Goal: Task Accomplishment & Management: Manage account settings

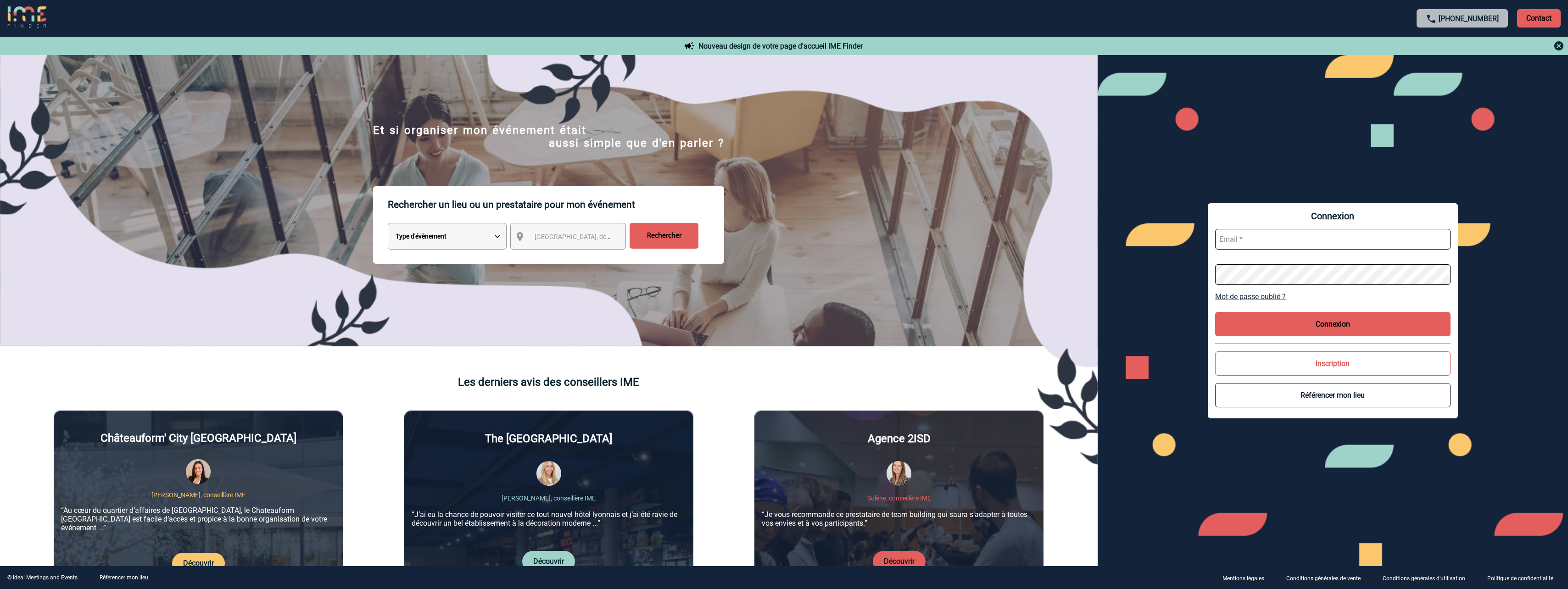
click at [1242, 239] on input "text" at bounding box center [1333, 239] width 235 height 20
paste input "LaurenceLucieFrancoise.Boucher@pfizer.com"
type input "LaurenceLucieFrancoise.Boucher@pfizer.com"
click at [1312, 322] on button "Connexion" at bounding box center [1333, 324] width 235 height 24
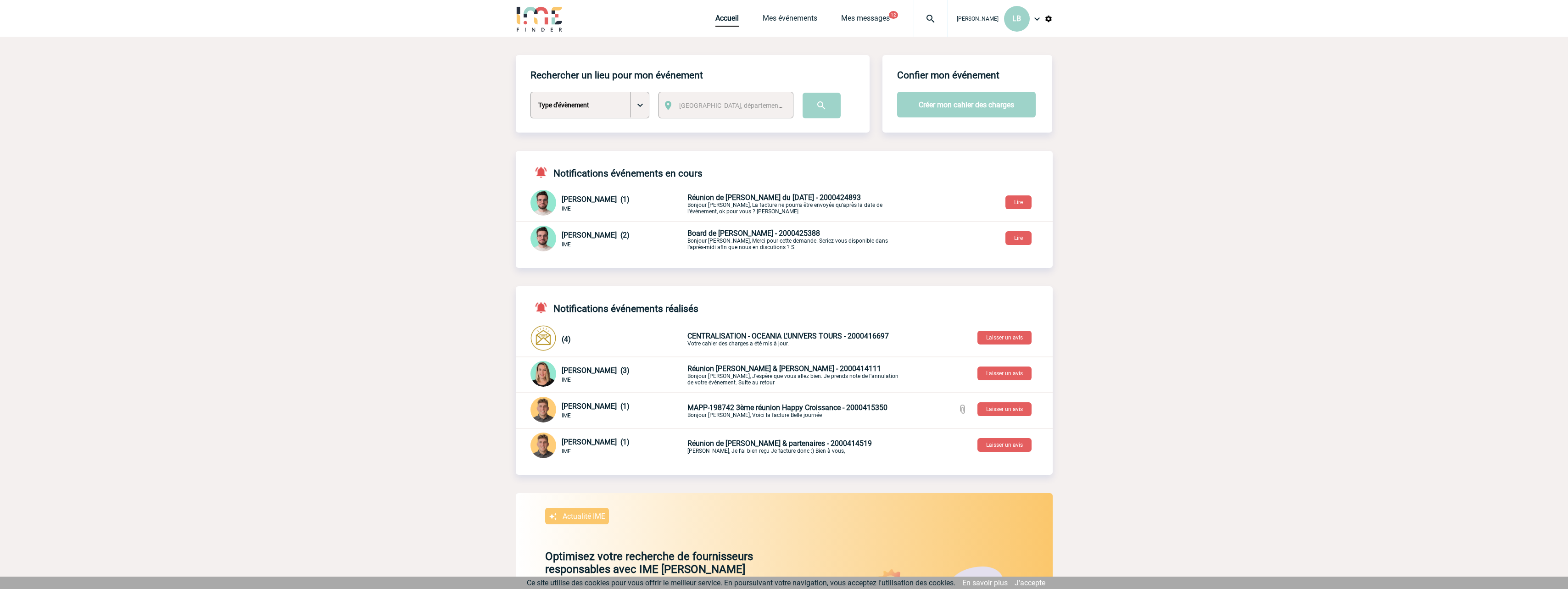
click at [792, 411] on span "MAPP-198742 3ème réunion Happy Croissance - 2000415350" at bounding box center [787, 407] width 200 height 9
click at [731, 236] on span "Board de Gaëlle - 2000425388" at bounding box center [753, 233] width 133 height 9
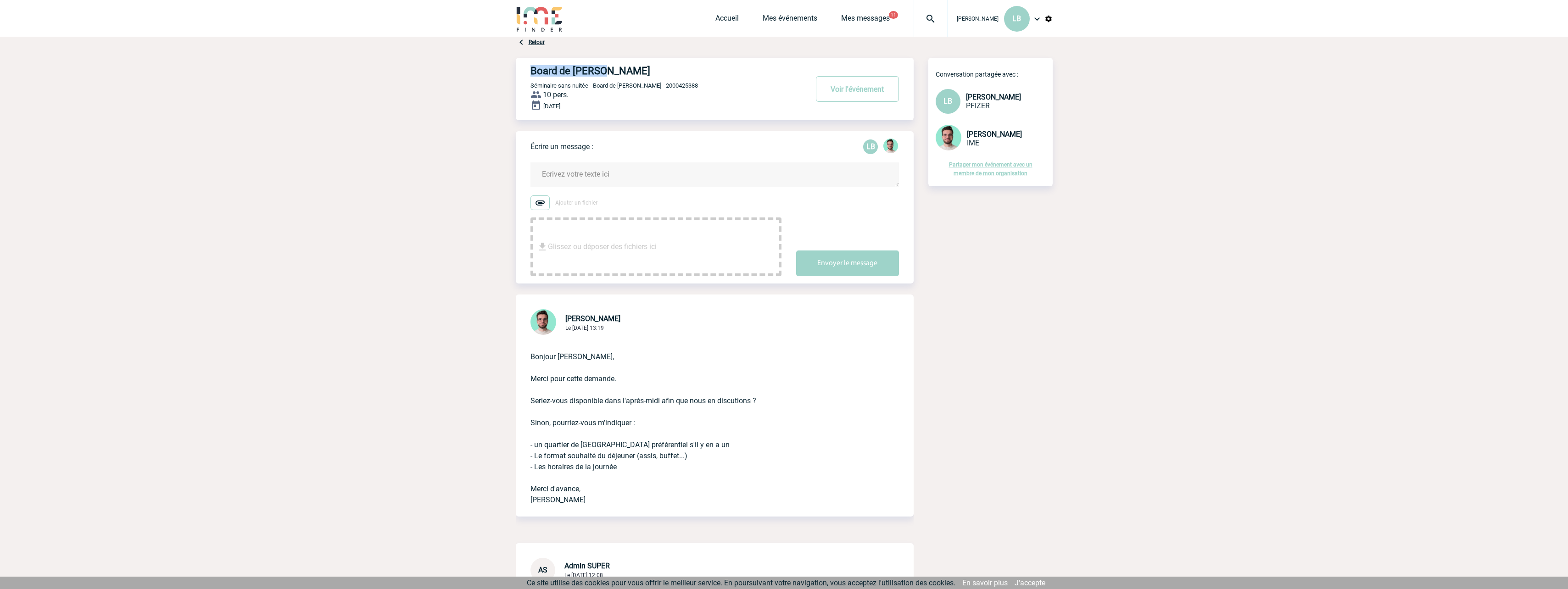
drag, startPoint x: 532, startPoint y: 72, endPoint x: 623, endPoint y: 75, distance: 91.0
click at [623, 75] on h4 "Board de [PERSON_NAME]" at bounding box center [655, 70] width 250 height 11
copy h4 "Board de [PERSON_NAME]"
click at [848, 98] on button "Voir l'événement" at bounding box center [857, 89] width 83 height 26
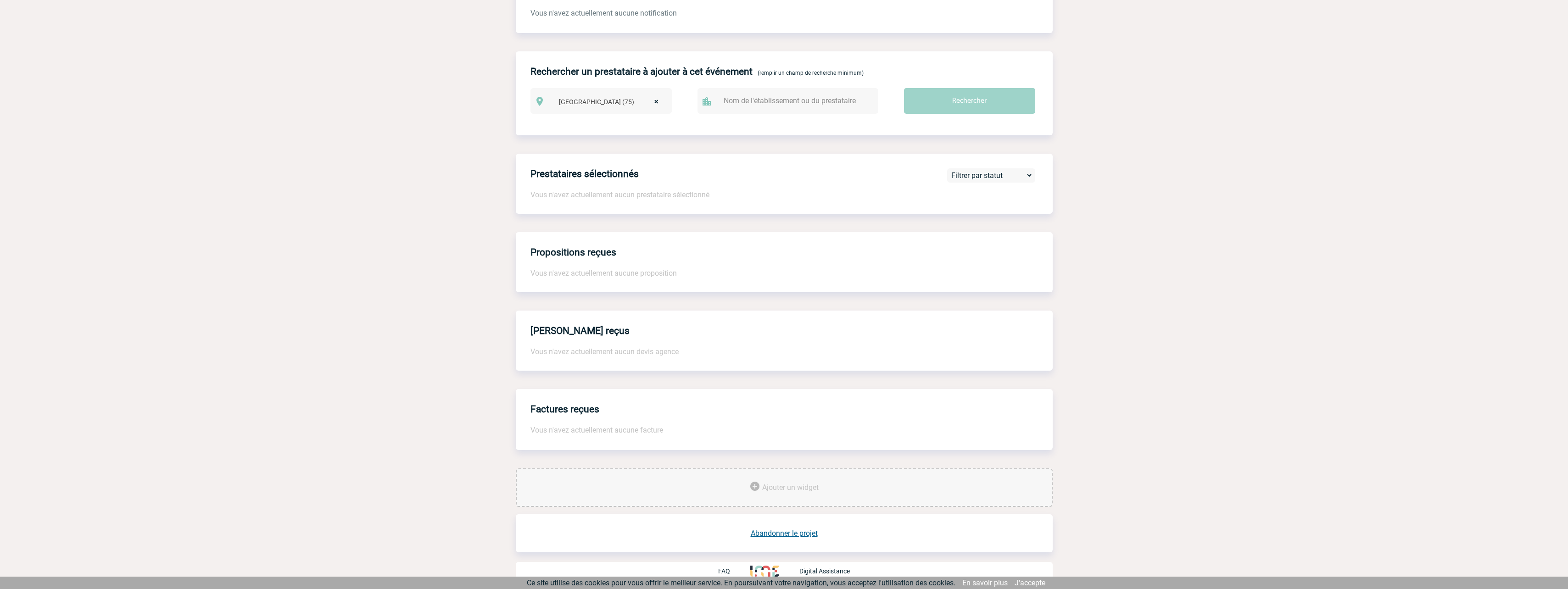
scroll to position [78, 0]
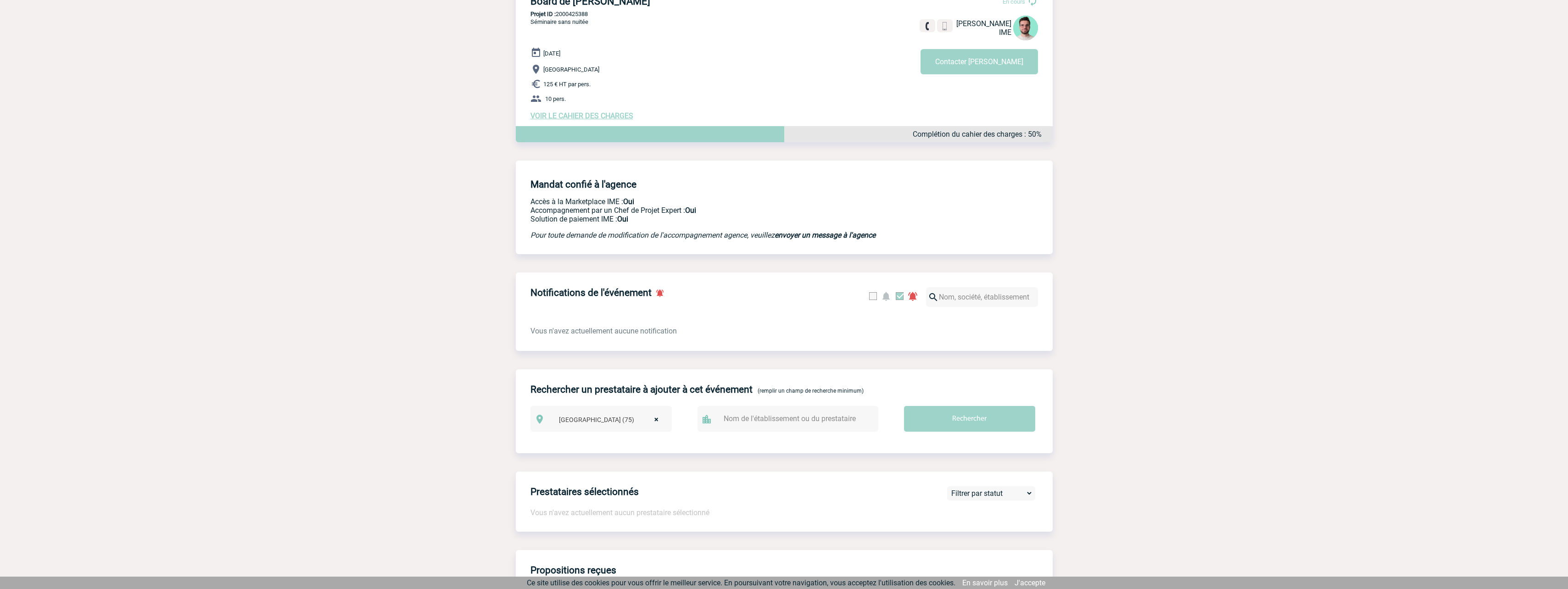
click at [569, 119] on span "VOIR LE CAHIER DES CHARGES" at bounding box center [582, 116] width 103 height 9
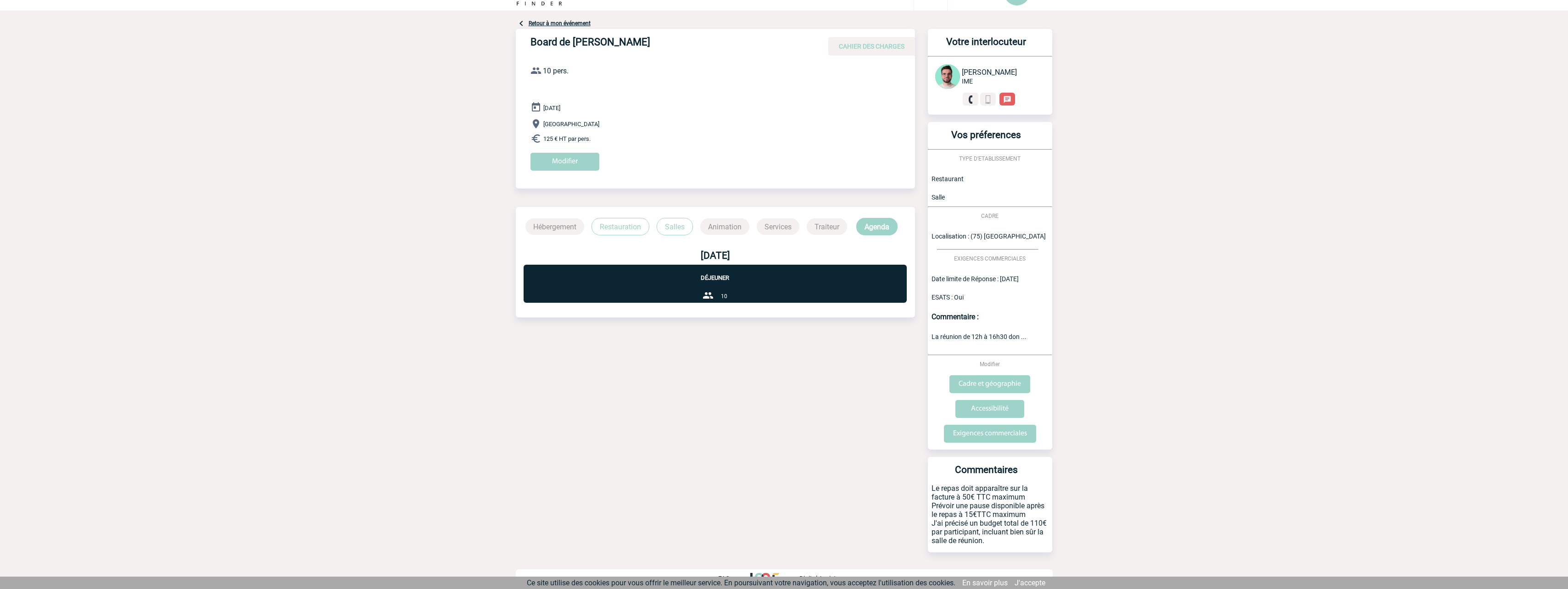
scroll to position [34, 0]
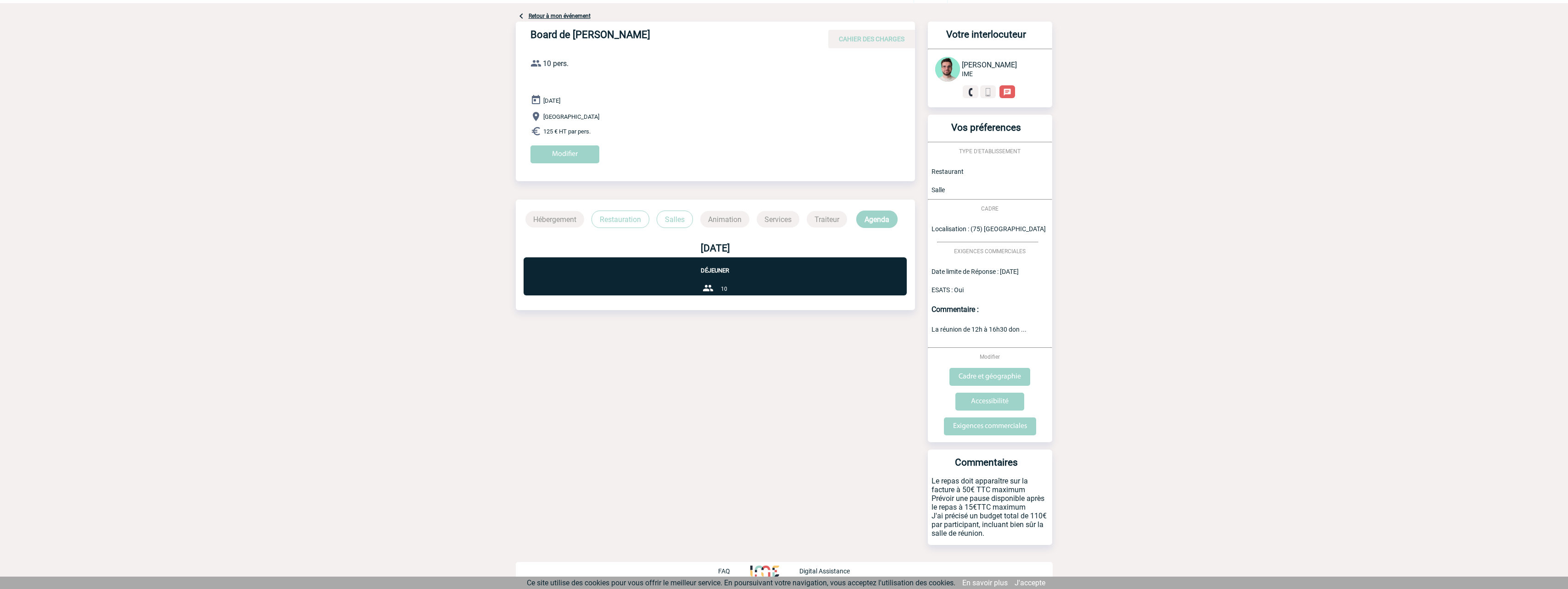
click at [997, 327] on span "La réunion de 12h à 16h30 don ..." at bounding box center [979, 329] width 95 height 7
click at [995, 378] on input "Cadre et géographie" at bounding box center [989, 377] width 81 height 18
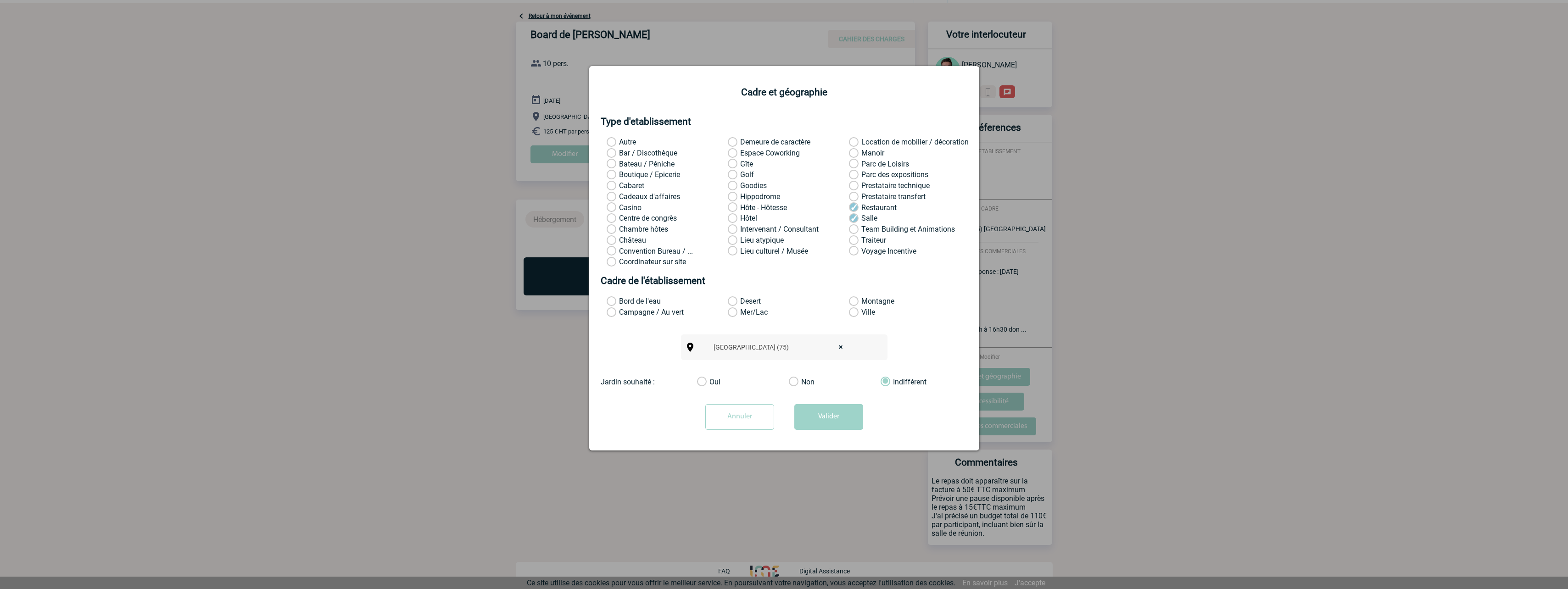
click at [772, 417] on input "Annuler" at bounding box center [740, 417] width 69 height 26
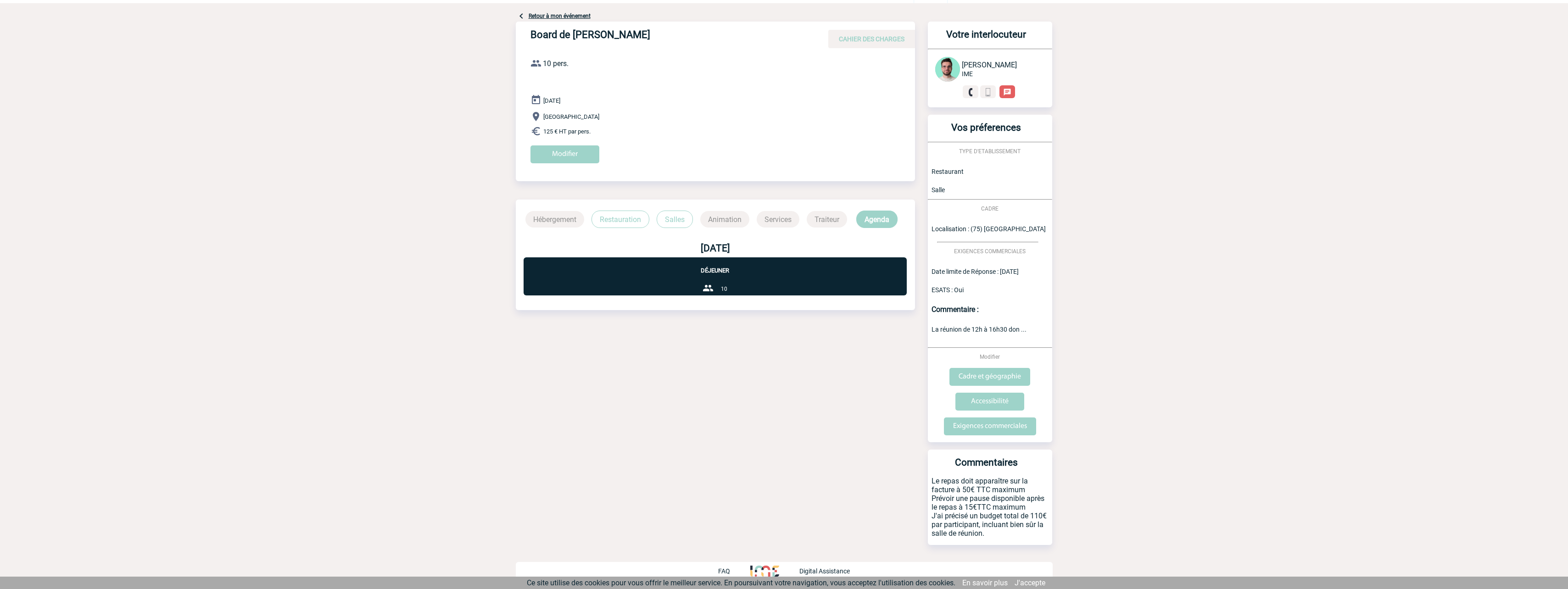
click at [571, 143] on div "[DATE] [GEOGRAPHIC_DATA] 125 € HT par pers. Modifier" at bounding box center [723, 132] width 385 height 76
click at [569, 154] on input "Modifier" at bounding box center [565, 154] width 69 height 18
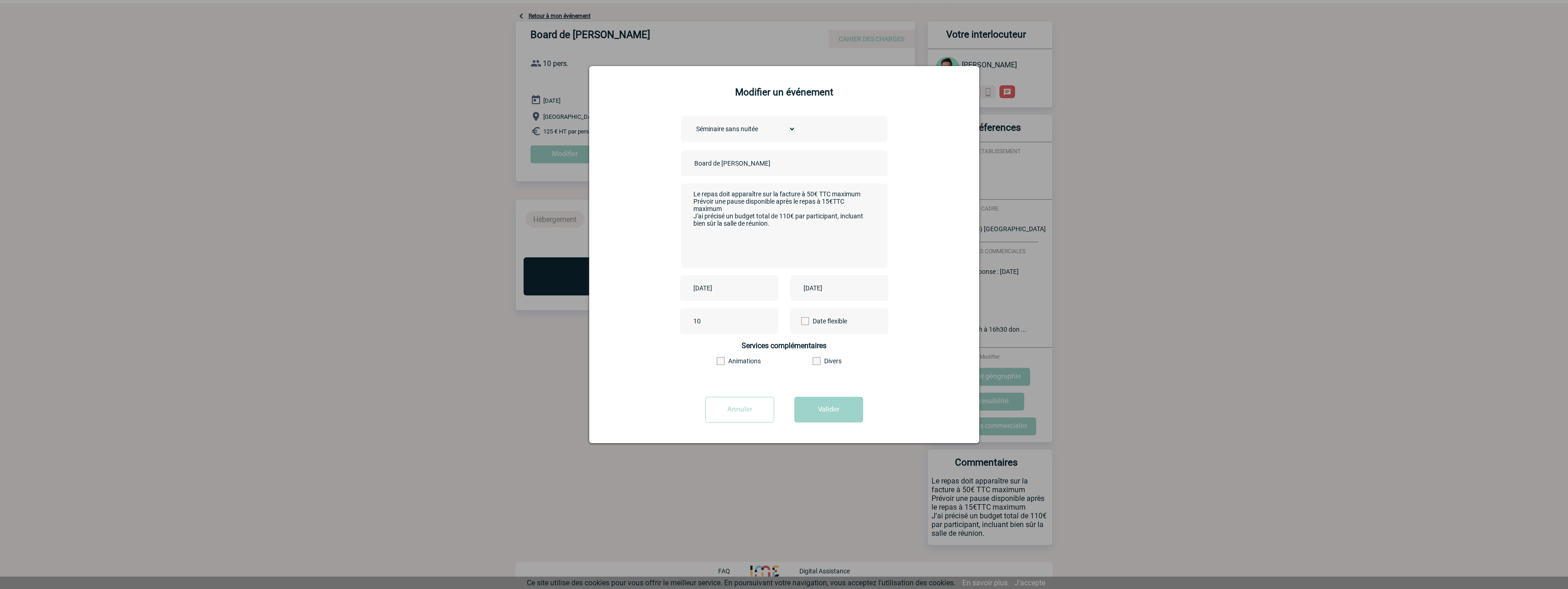
click at [792, 233] on textarea "Le repas doit apparaître sur la facture à 50€ TTC maximum Prévoir une pause dis…" at bounding box center [782, 225] width 181 height 74
drag, startPoint x: 786, startPoint y: 229, endPoint x: 686, endPoint y: 176, distance: 113.2
click at [686, 176] on div "Choisissez un type d'évènement Séminaire avec nuitée Séminaire sans nuitée Repa…" at bounding box center [784, 252] width 367 height 271
click at [1385, 283] on div at bounding box center [784, 294] width 1568 height 589
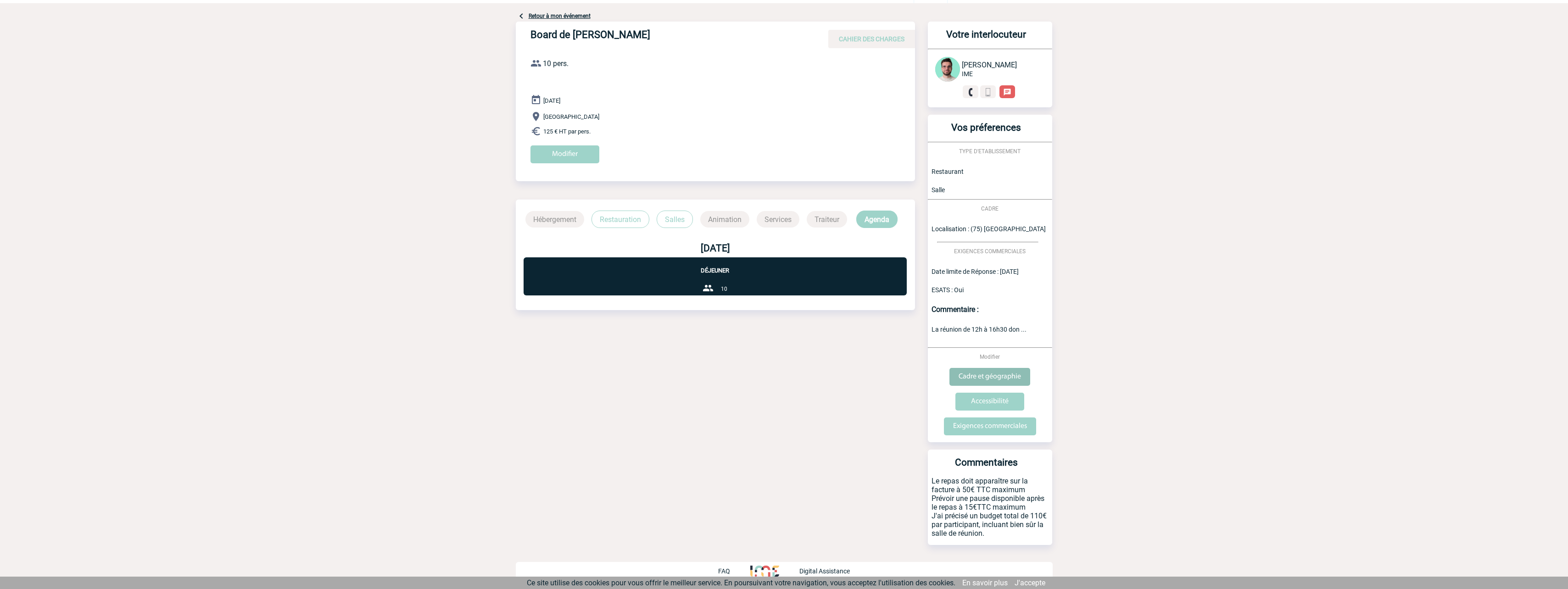
click at [997, 381] on input "Cadre et géographie" at bounding box center [989, 377] width 81 height 18
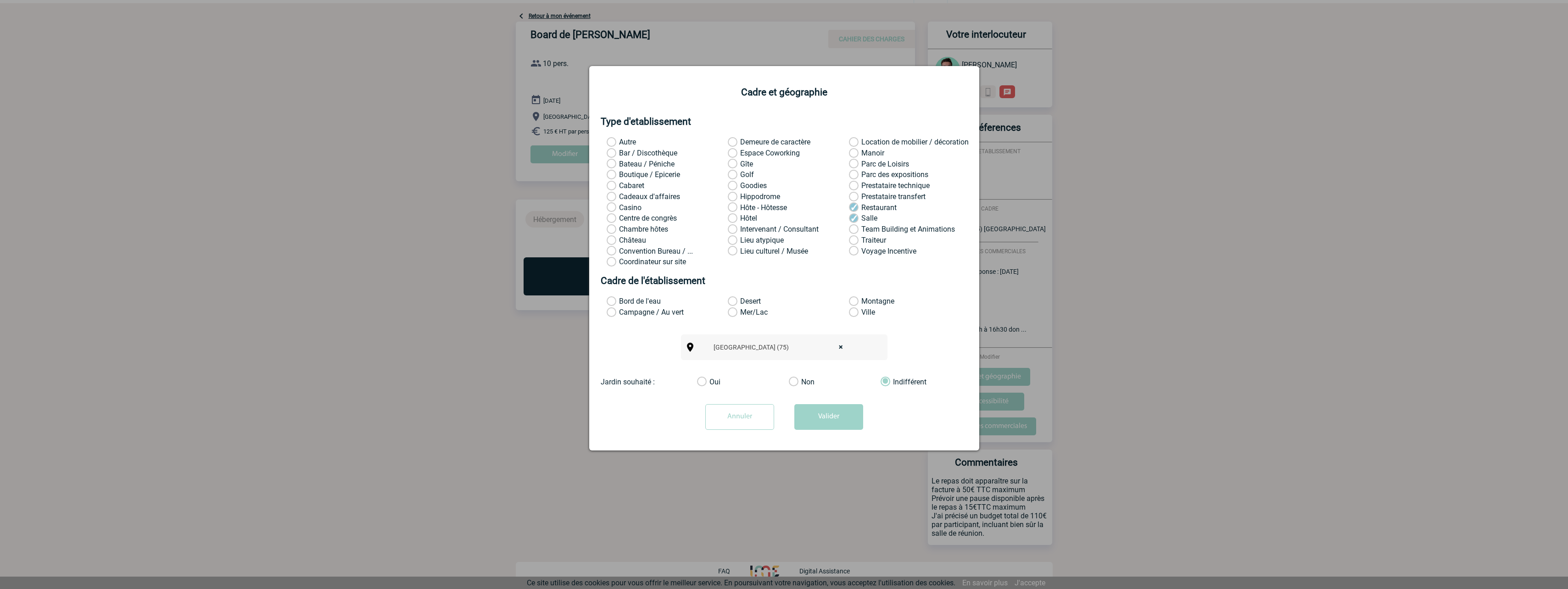
click at [751, 417] on input "Annuler" at bounding box center [740, 417] width 69 height 26
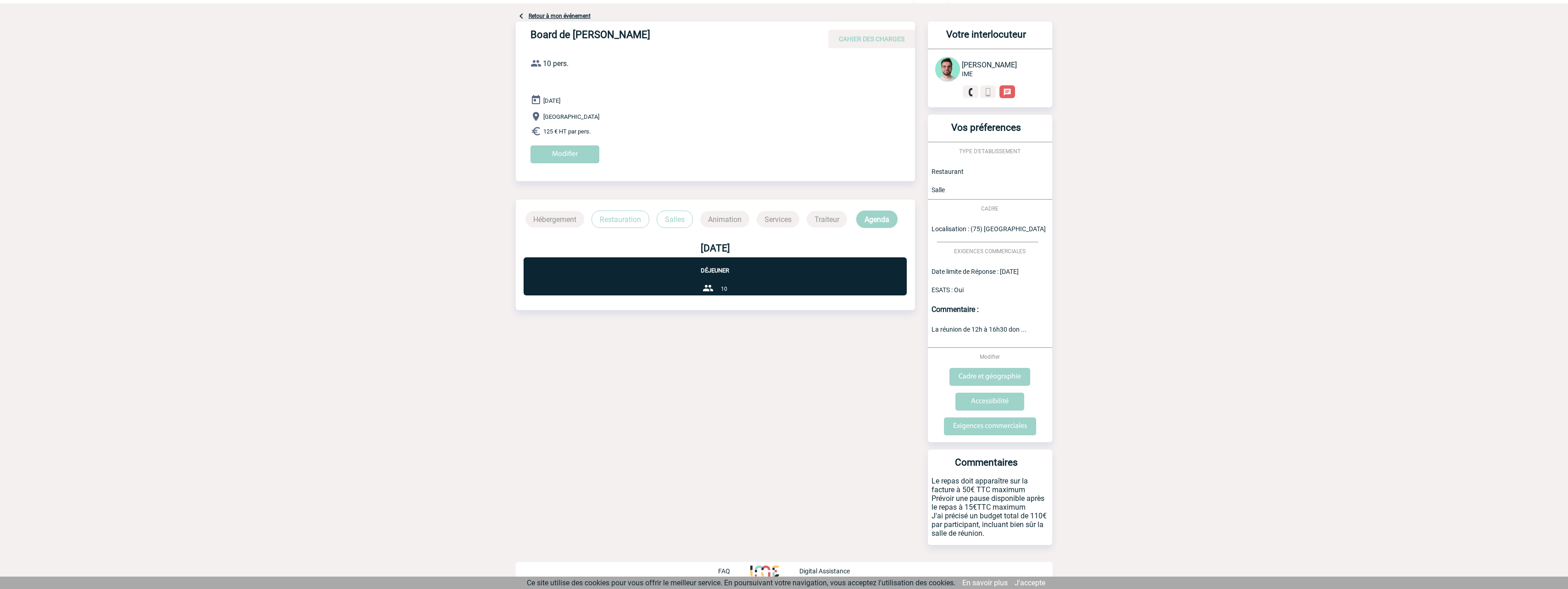
click at [621, 221] on p "Restauration" at bounding box center [621, 219] width 58 height 18
